Goal: Find specific page/section: Find specific page/section

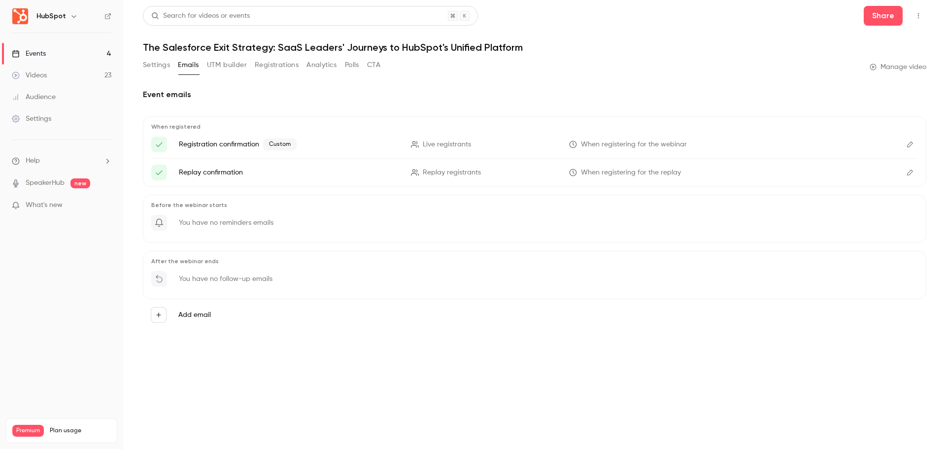
click at [82, 52] on link "Events 4" at bounding box center [61, 54] width 123 height 22
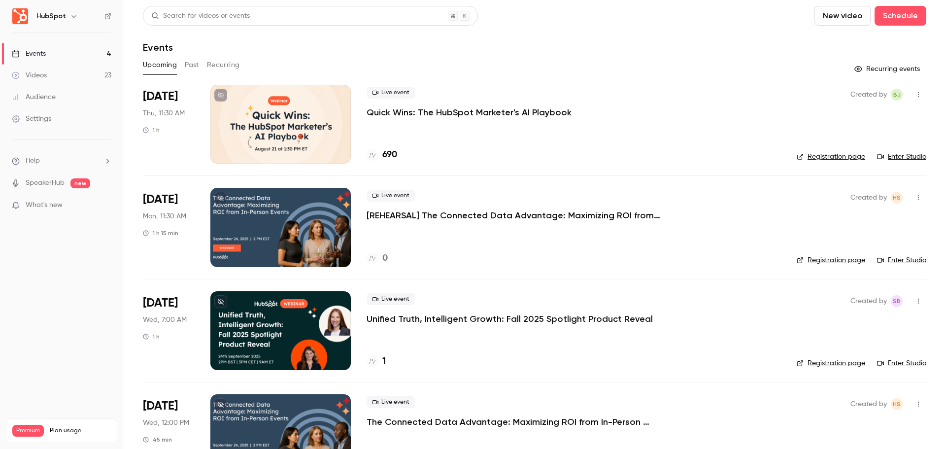
scroll to position [42, 0]
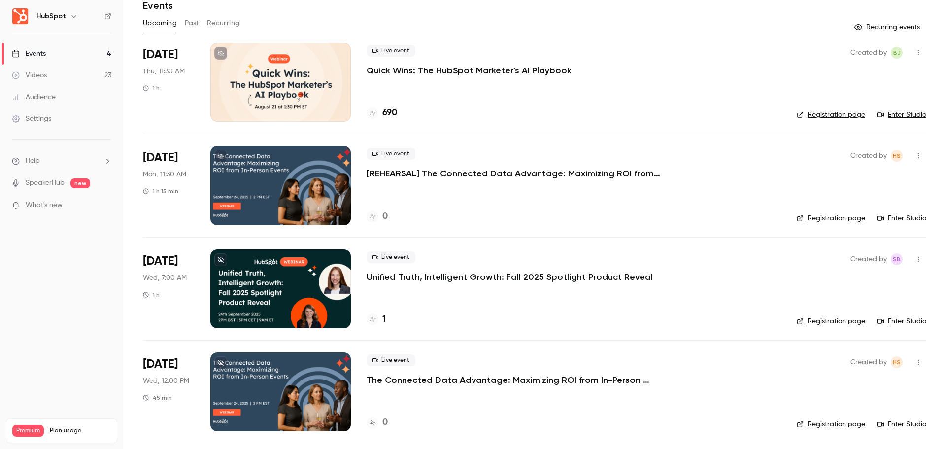
click at [293, 391] on div at bounding box center [280, 391] width 140 height 79
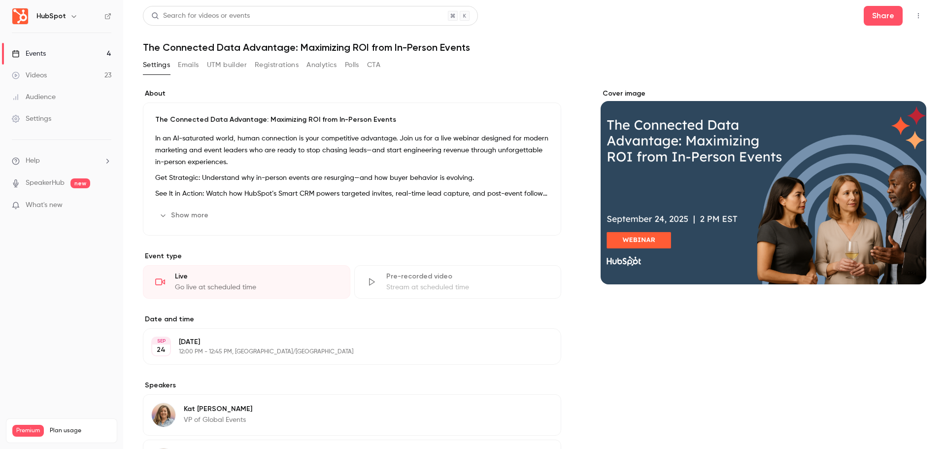
click at [186, 67] on button "Emails" at bounding box center [188, 65] width 21 height 16
